Goal: Use online tool/utility: Utilize a website feature to perform a specific function

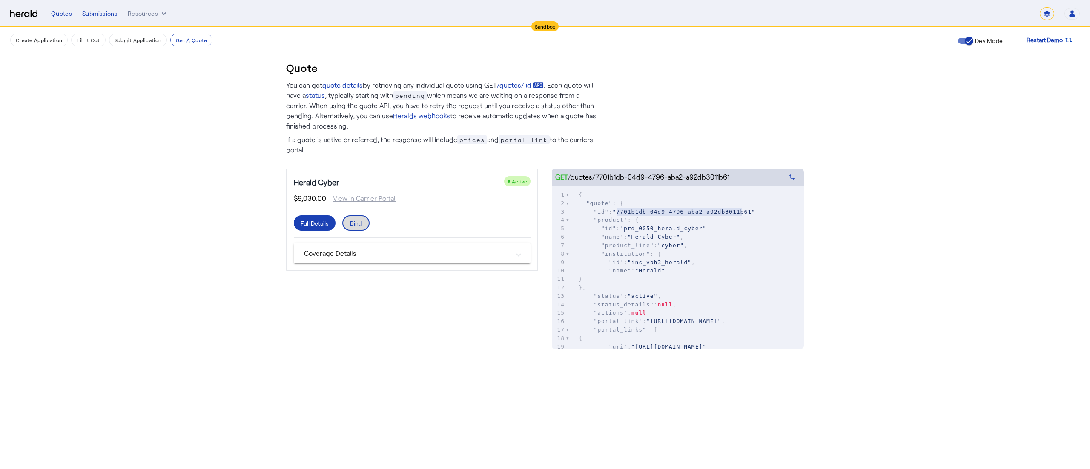
click at [364, 225] on span at bounding box center [356, 223] width 26 height 20
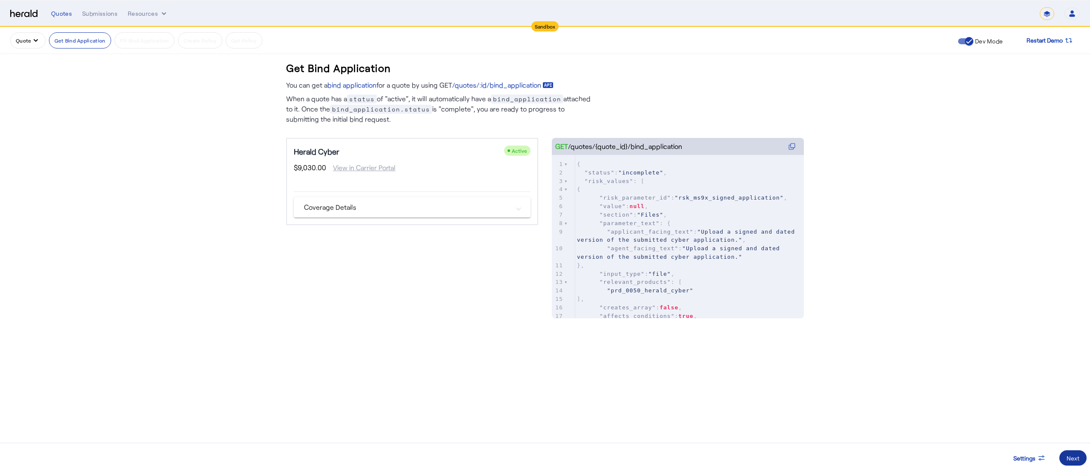
click at [1066, 456] on span at bounding box center [1072, 458] width 27 height 20
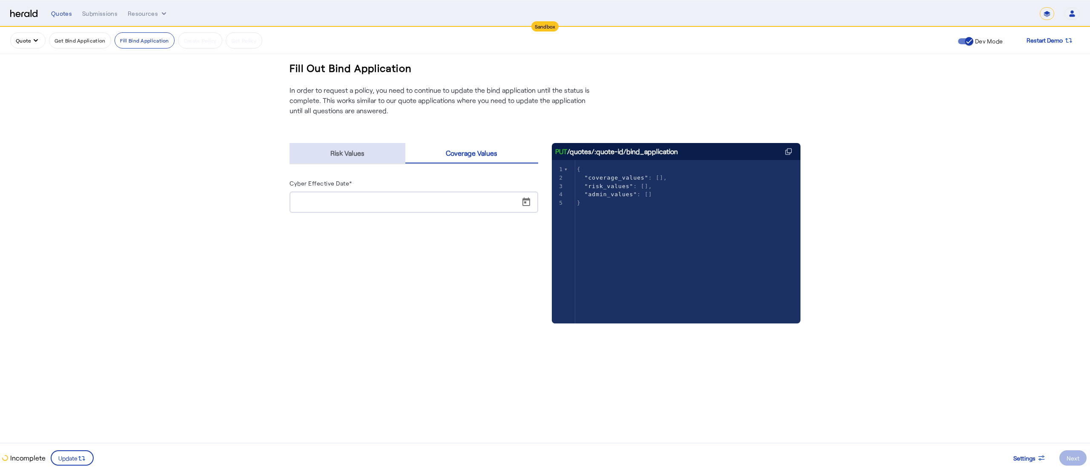
click at [358, 153] on span "Risk Values" at bounding box center [347, 153] width 34 height 7
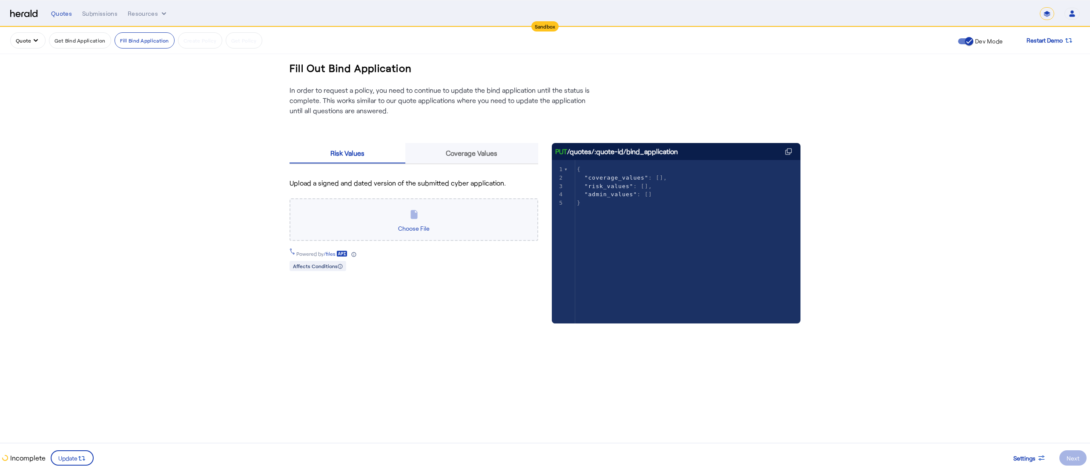
click at [451, 155] on span "Coverage Values" at bounding box center [472, 153] width 52 height 7
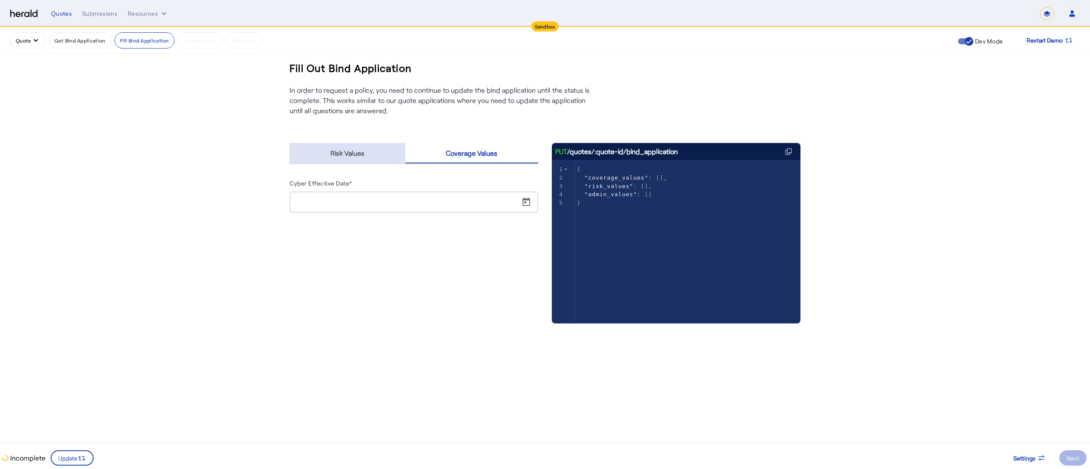
click at [326, 146] on div "Risk Values" at bounding box center [348, 153] width 116 height 20
